Goal: Task Accomplishment & Management: Use online tool/utility

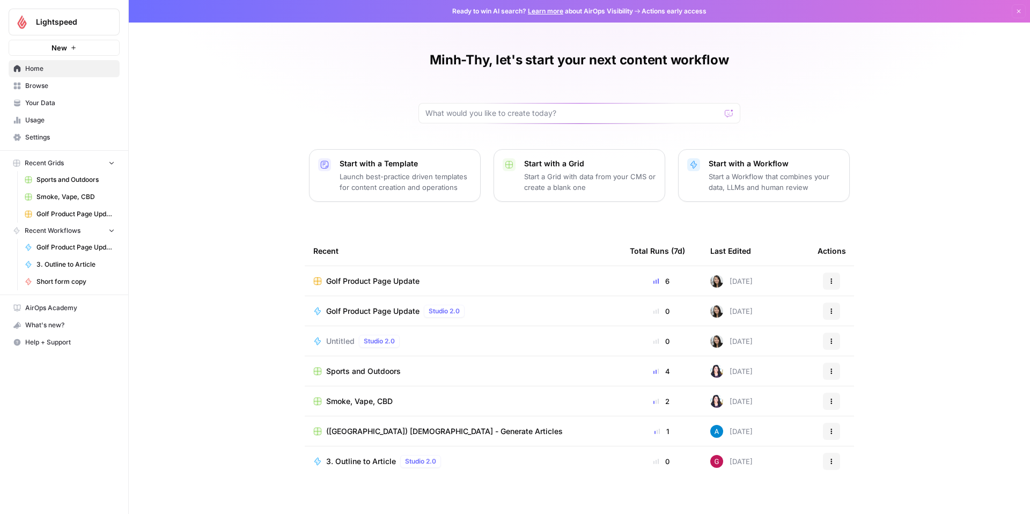
click at [379, 281] on span "Golf Product Page Update" at bounding box center [372, 281] width 93 height 11
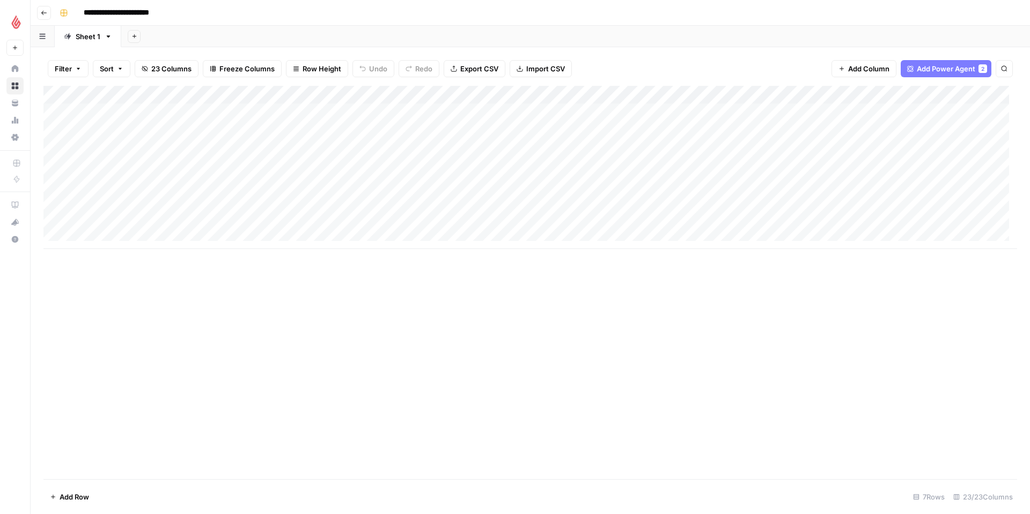
click at [276, 113] on div "Add Column" at bounding box center [530, 167] width 974 height 163
click at [341, 109] on div "Add Column" at bounding box center [530, 167] width 974 height 163
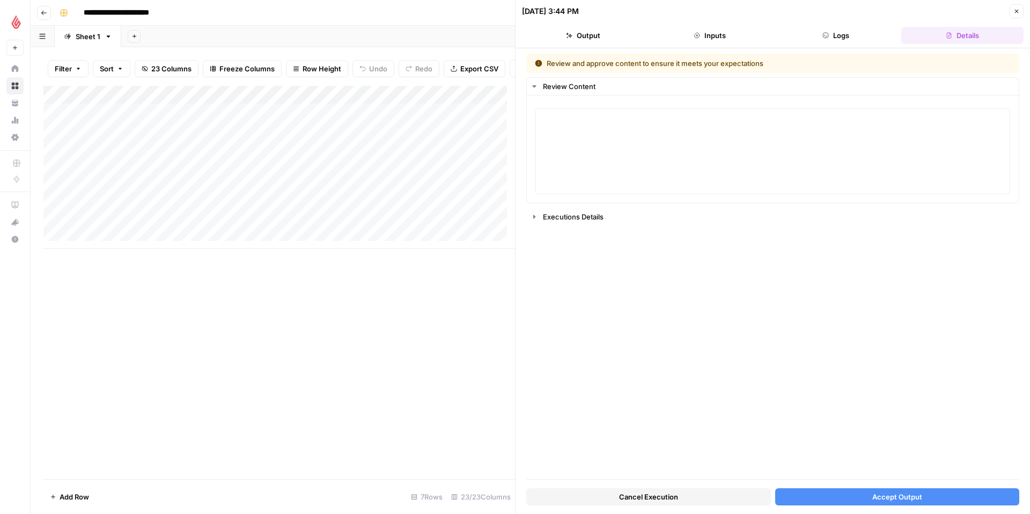
click at [811, 35] on button "Logs" at bounding box center [836, 35] width 122 height 17
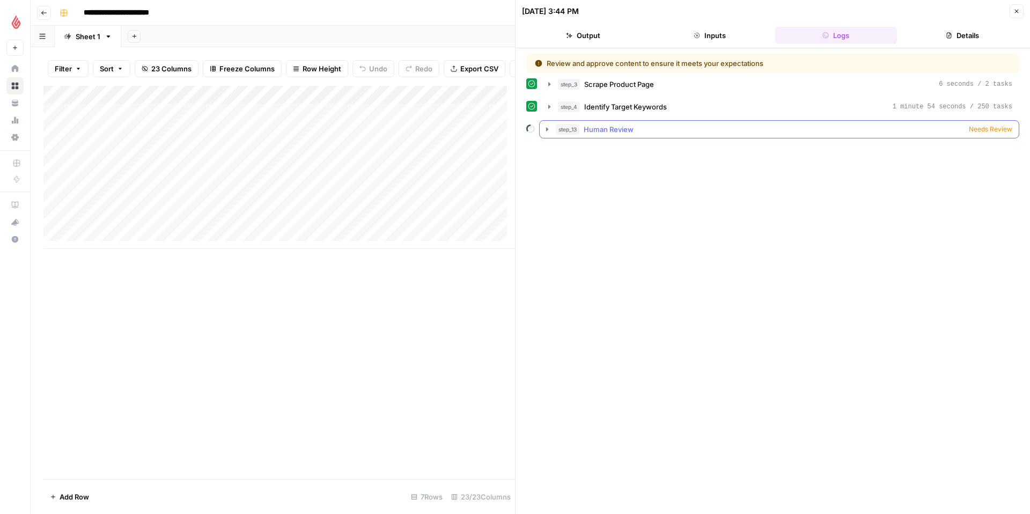
click at [549, 127] on icon "button" at bounding box center [547, 129] width 9 height 9
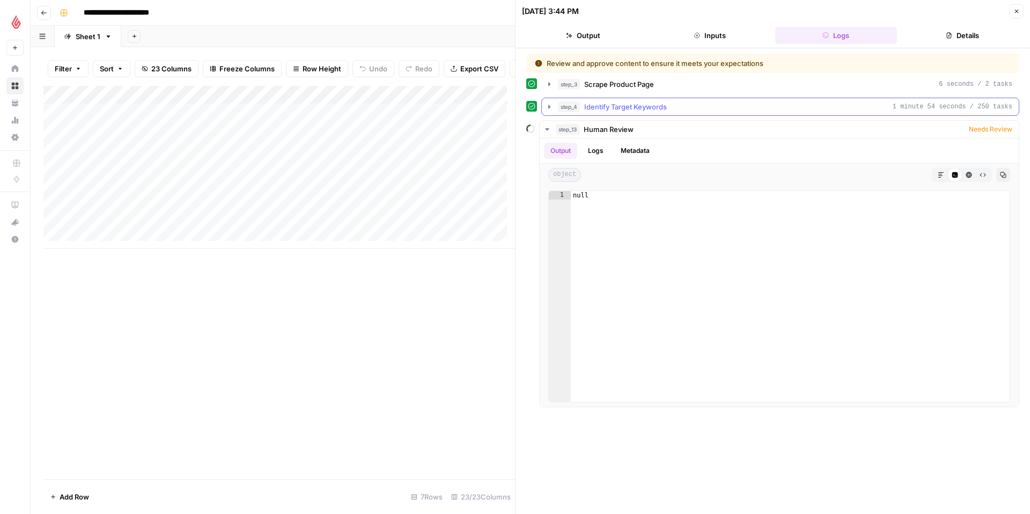
click at [549, 107] on icon "button" at bounding box center [549, 107] width 2 height 4
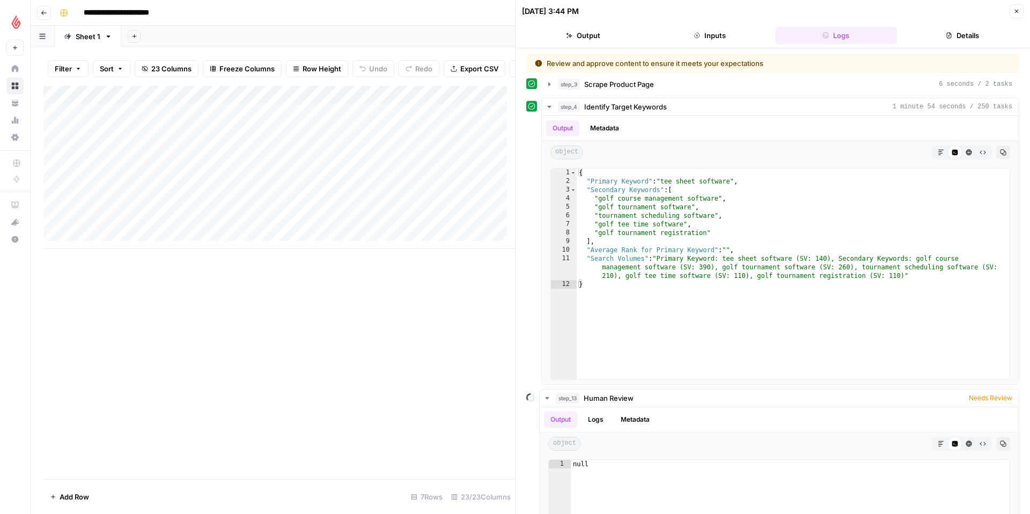
click at [1021, 11] on button "Close" at bounding box center [1017, 11] width 14 height 14
